Goal: Task Accomplishment & Management: Use online tool/utility

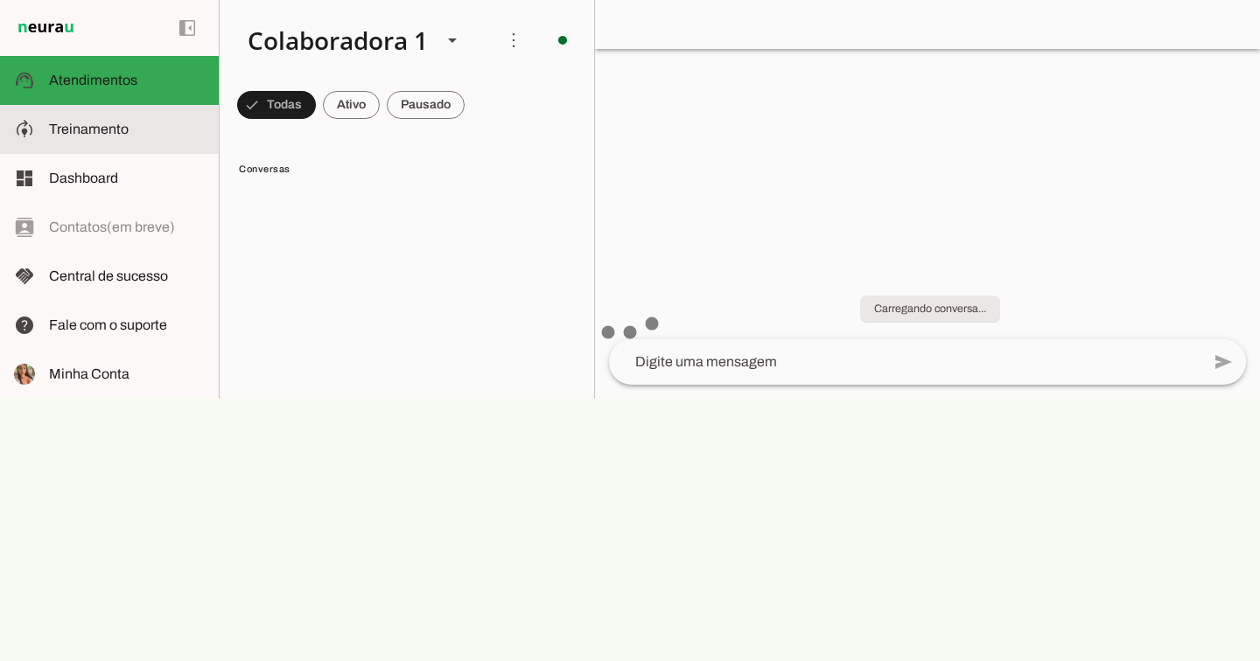
click at [174, 118] on md-item "model_training Treinamento Treinamento" at bounding box center [109, 129] width 219 height 49
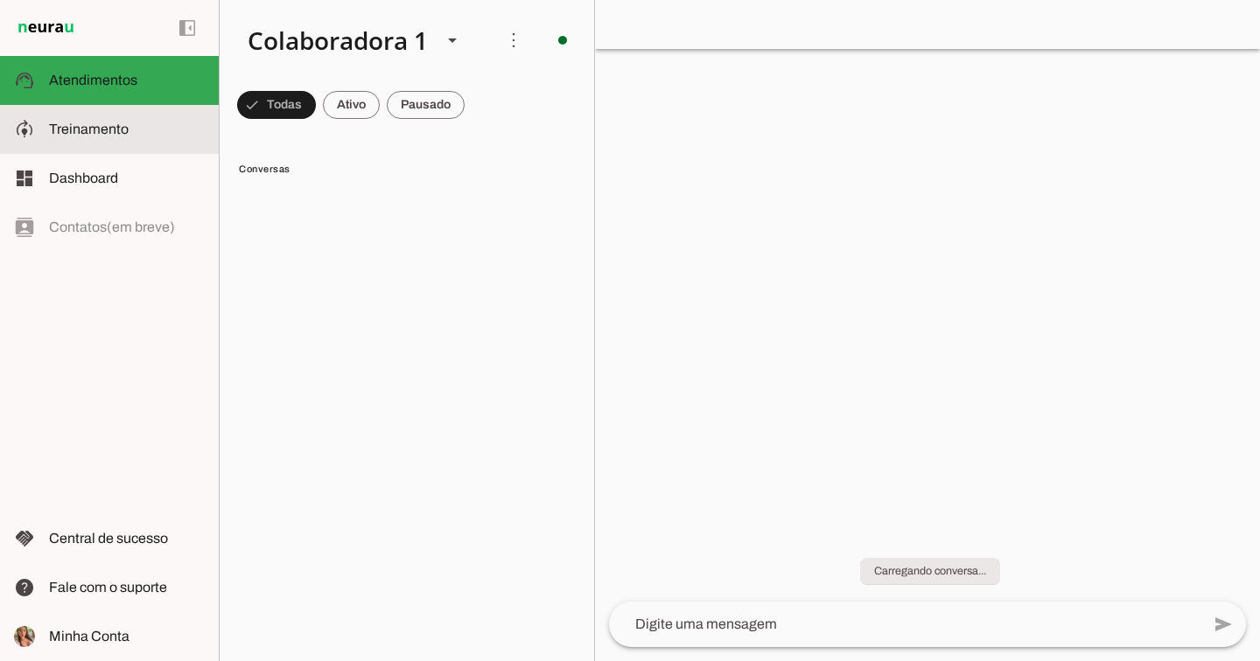
click at [0, 0] on robot-train-page at bounding box center [0, 0] width 0 height 0
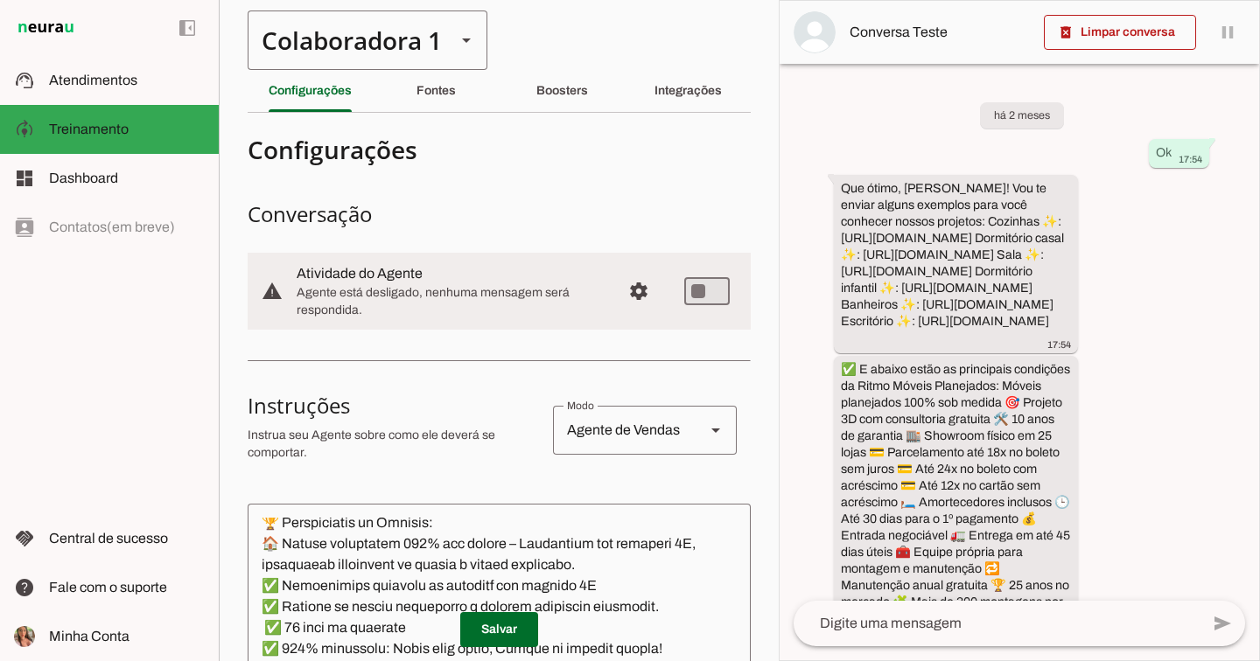
click at [457, 38] on slot at bounding box center [466, 40] width 21 height 21
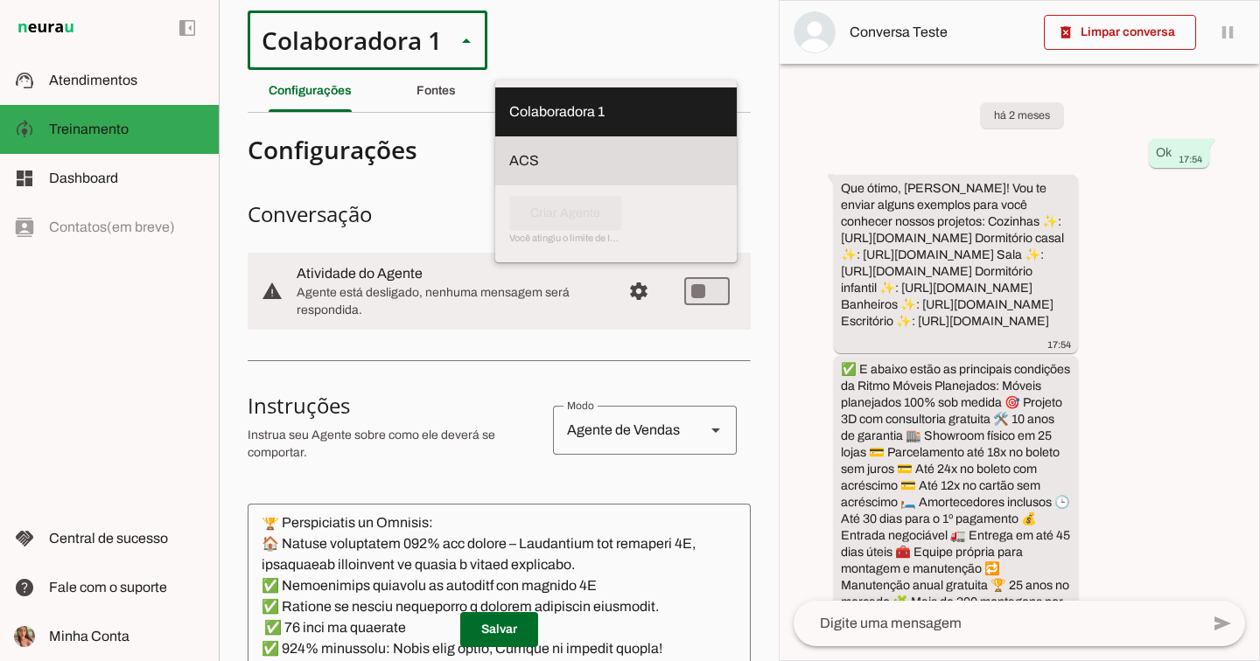
click at [509, 155] on slot at bounding box center [615, 160] width 213 height 21
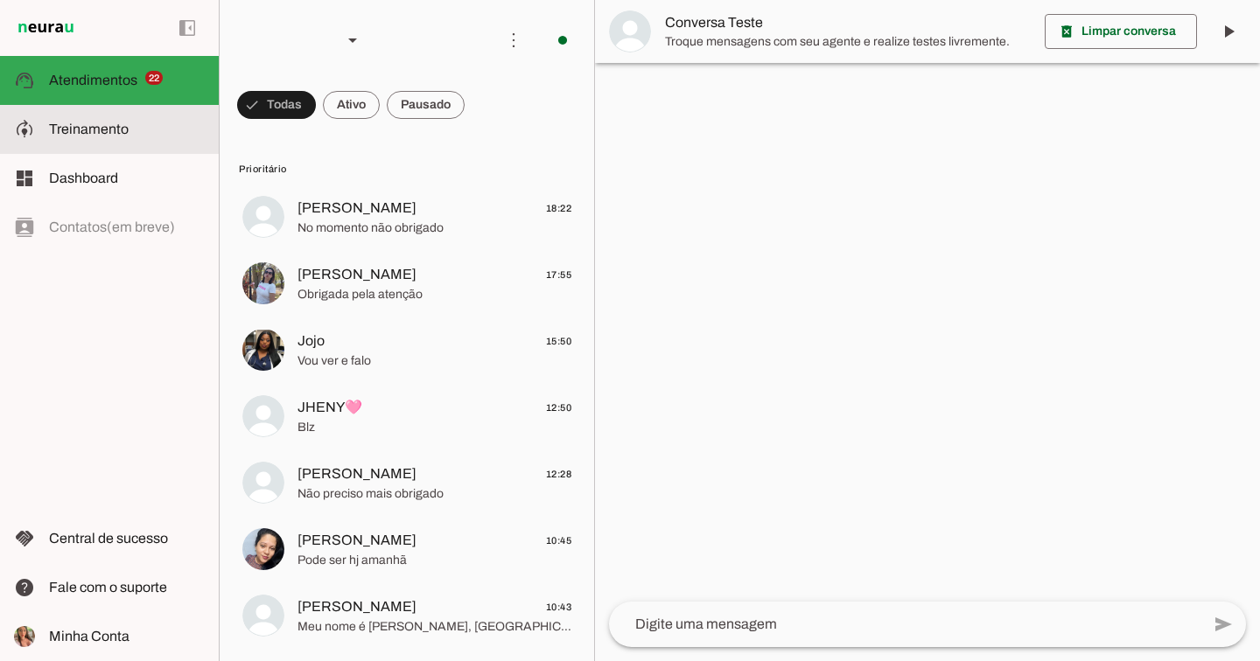
click at [65, 122] on span "Treinamento" at bounding box center [89, 129] width 80 height 15
type textarea "Lore i d Sit, Ametconsectet ad Elits Doeiu Tempor Incididunt, utlaboreetdo ma a…"
type textarea "diga exatamente: "Vou verificar, já te retorno" e não enviar mais nenhuma mensa…"
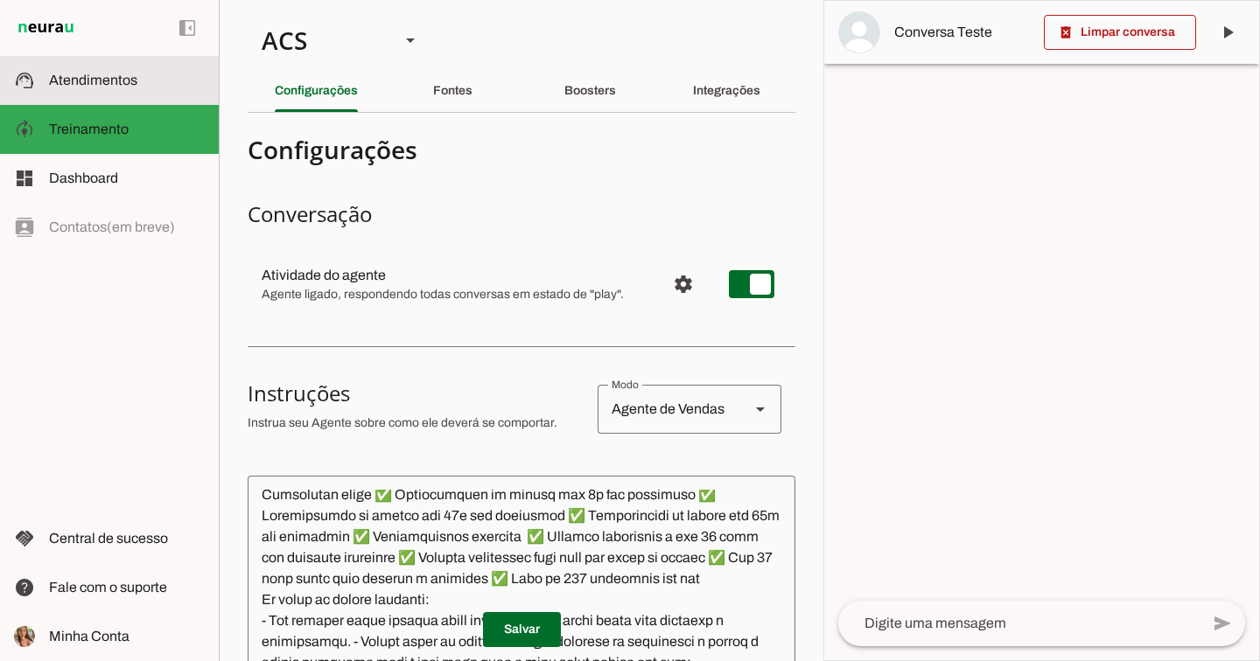
click at [162, 81] on slot at bounding box center [127, 80] width 156 height 21
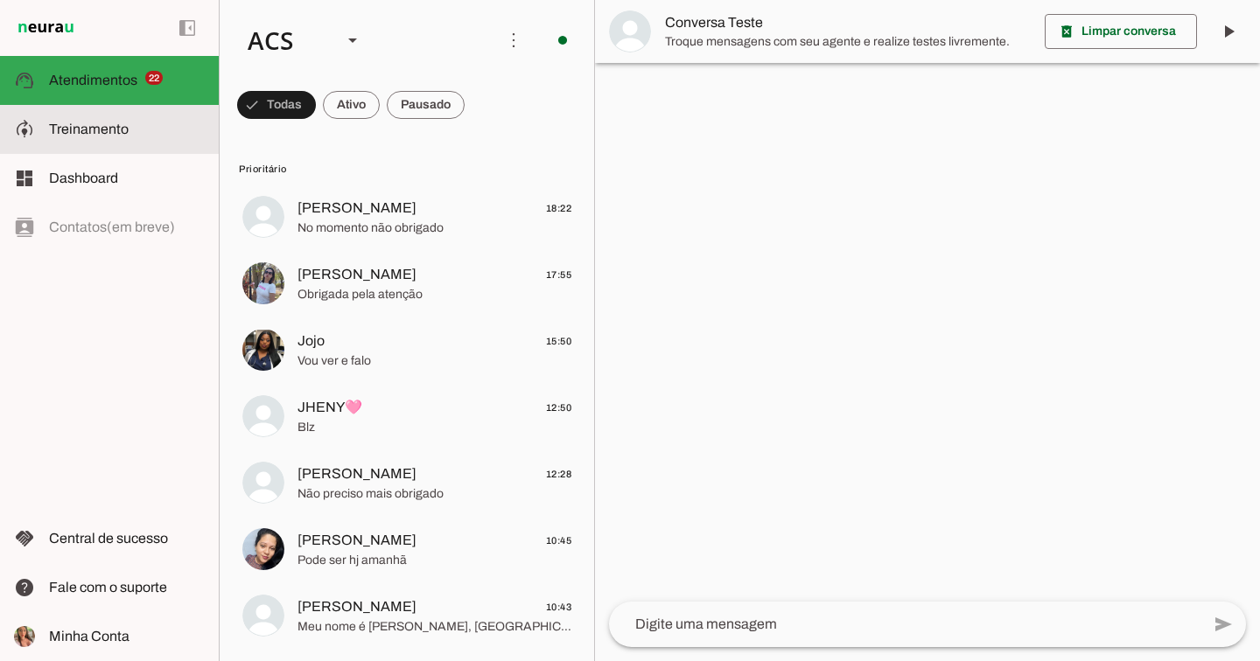
click at [129, 115] on md-item "model_training Treinamento Treinamento" at bounding box center [109, 129] width 219 height 49
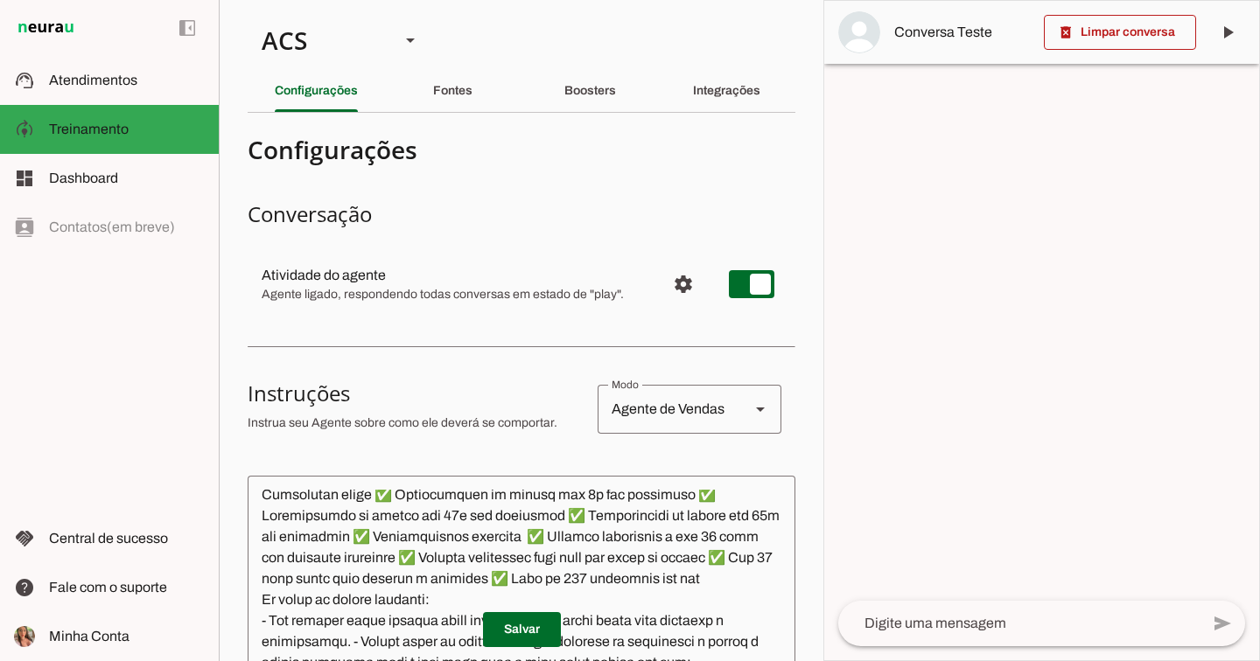
click at [745, 219] on h3 "Conversação" at bounding box center [522, 214] width 548 height 28
